Goal: Communication & Community: Answer question/provide support

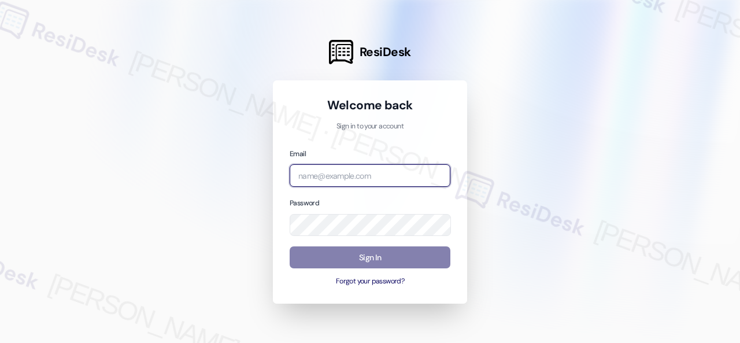
click at [358, 175] on input "email" at bounding box center [370, 175] width 161 height 23
paste input "automated-surveys-birchstone_residential-resen.fifteen@birchstone_[DOMAIN_NAME]"
type input "automated-surveys-birchstone_residential-resen.fifteen@birchstone_[DOMAIN_NAME]"
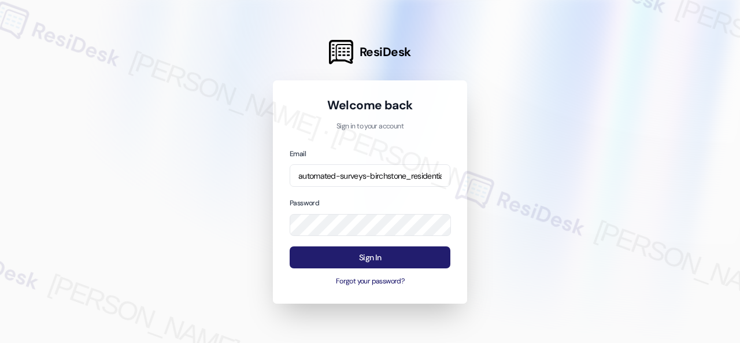
click at [379, 256] on button "Sign In" at bounding box center [370, 257] width 161 height 23
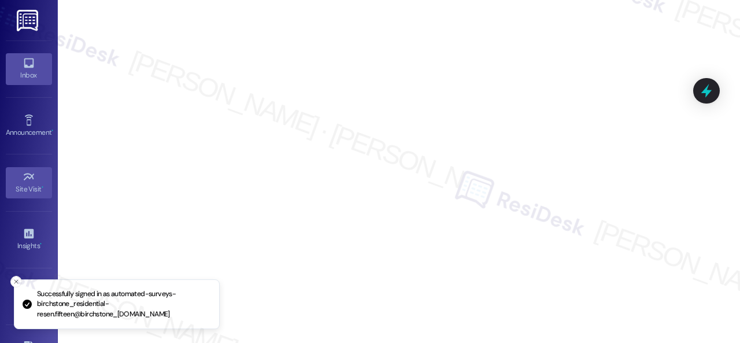
click at [17, 75] on div "Inbox" at bounding box center [29, 75] width 58 height 12
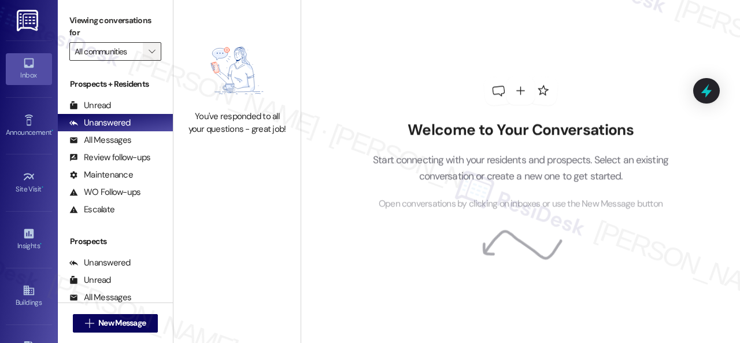
click at [148, 53] on span "" at bounding box center [151, 51] width 11 height 18
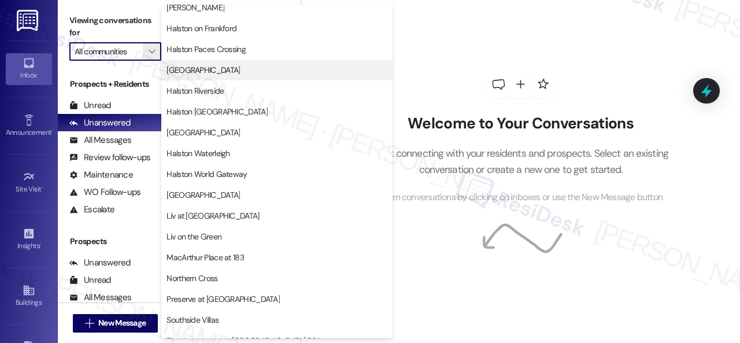
scroll to position [384, 0]
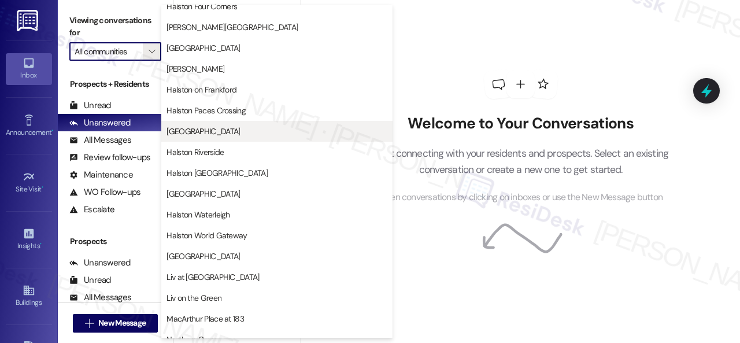
click at [206, 136] on span "[GEOGRAPHIC_DATA]" at bounding box center [202, 131] width 73 height 12
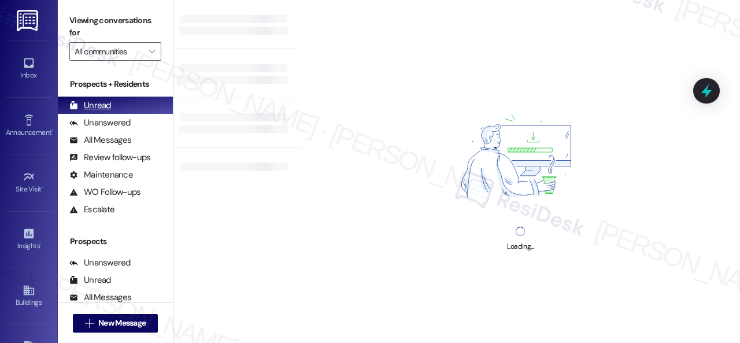
type input "[GEOGRAPHIC_DATA]"
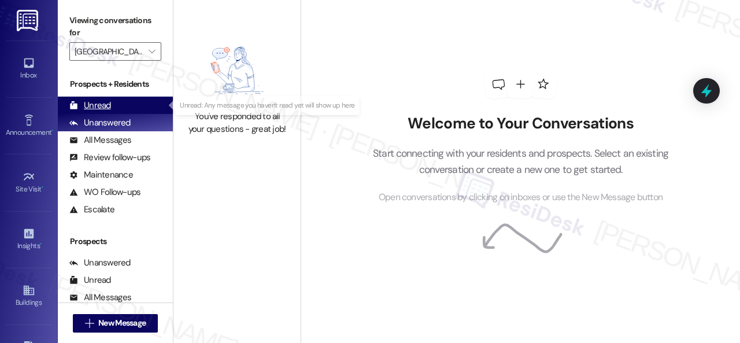
click at [99, 106] on div "Unread" at bounding box center [90, 105] width 42 height 12
